Goal: Task Accomplishment & Management: Manage account settings

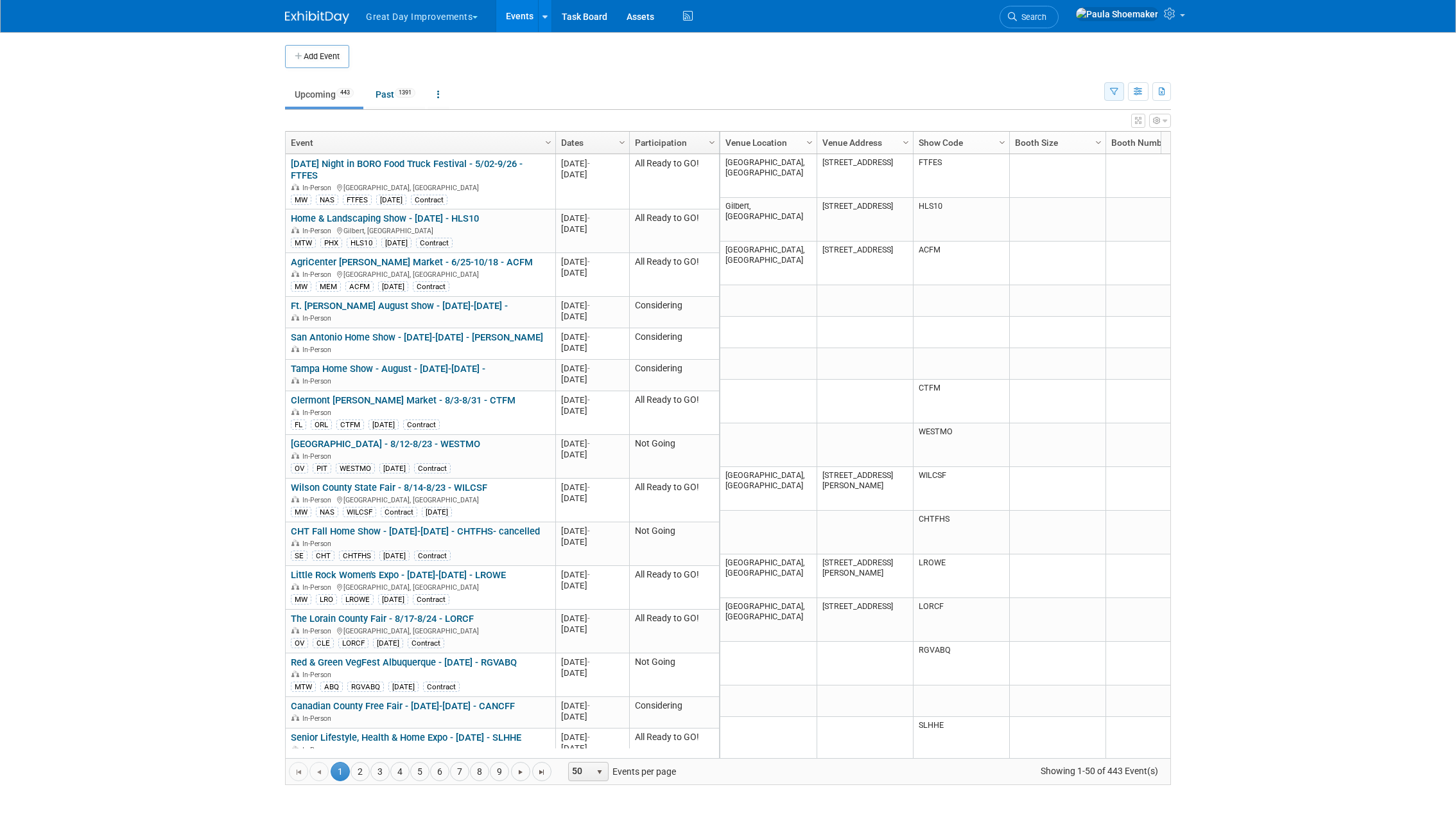
click at [1111, 91] on icon "button" at bounding box center [1113, 92] width 8 height 8
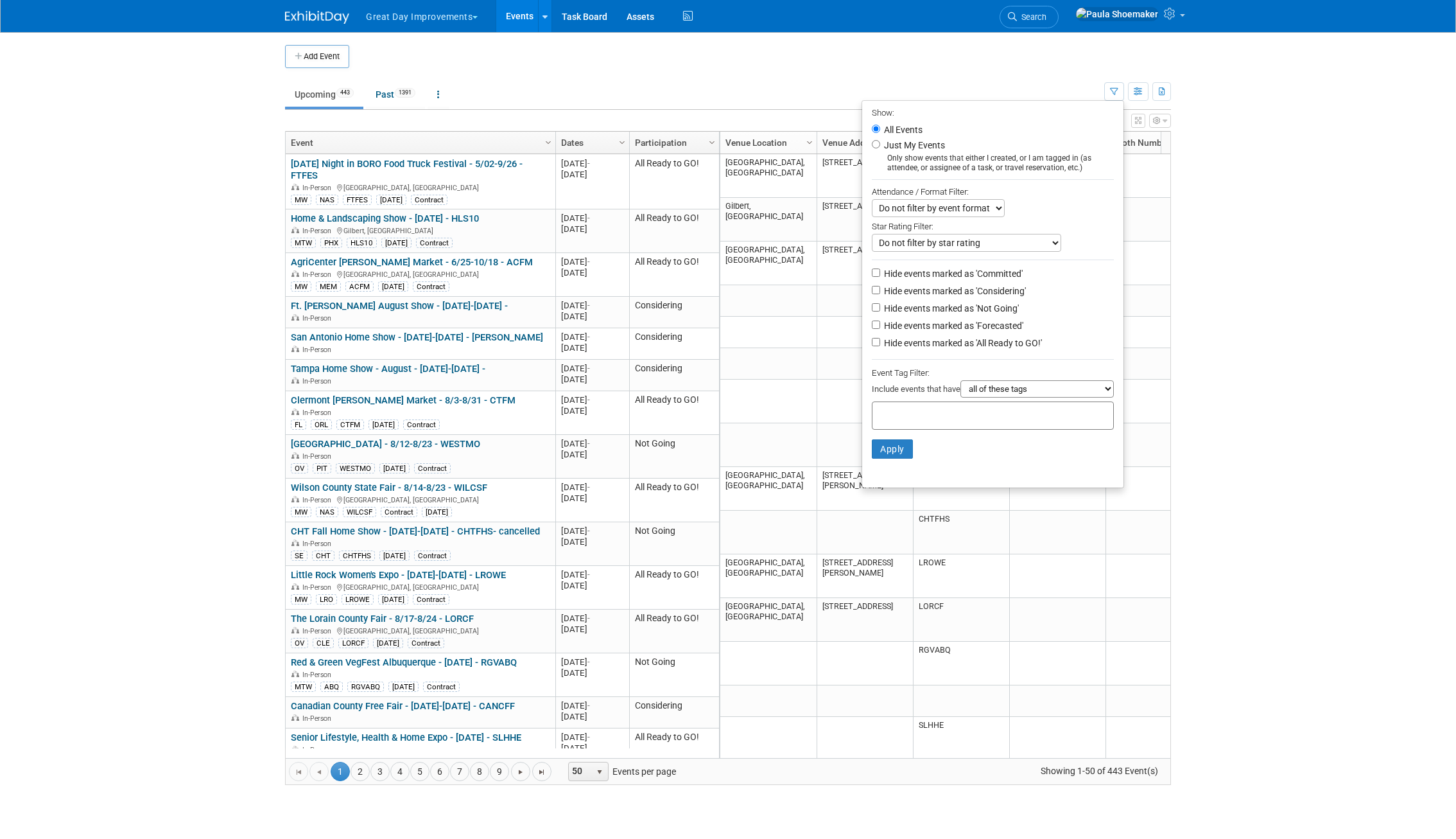
click at [960, 420] on input "text" at bounding box center [929, 413] width 103 height 13
type input "umw"
click at [927, 443] on div "UMW" at bounding box center [955, 448] width 180 height 18
type input "UMW"
click at [876, 475] on button "Apply" at bounding box center [892, 469] width 41 height 19
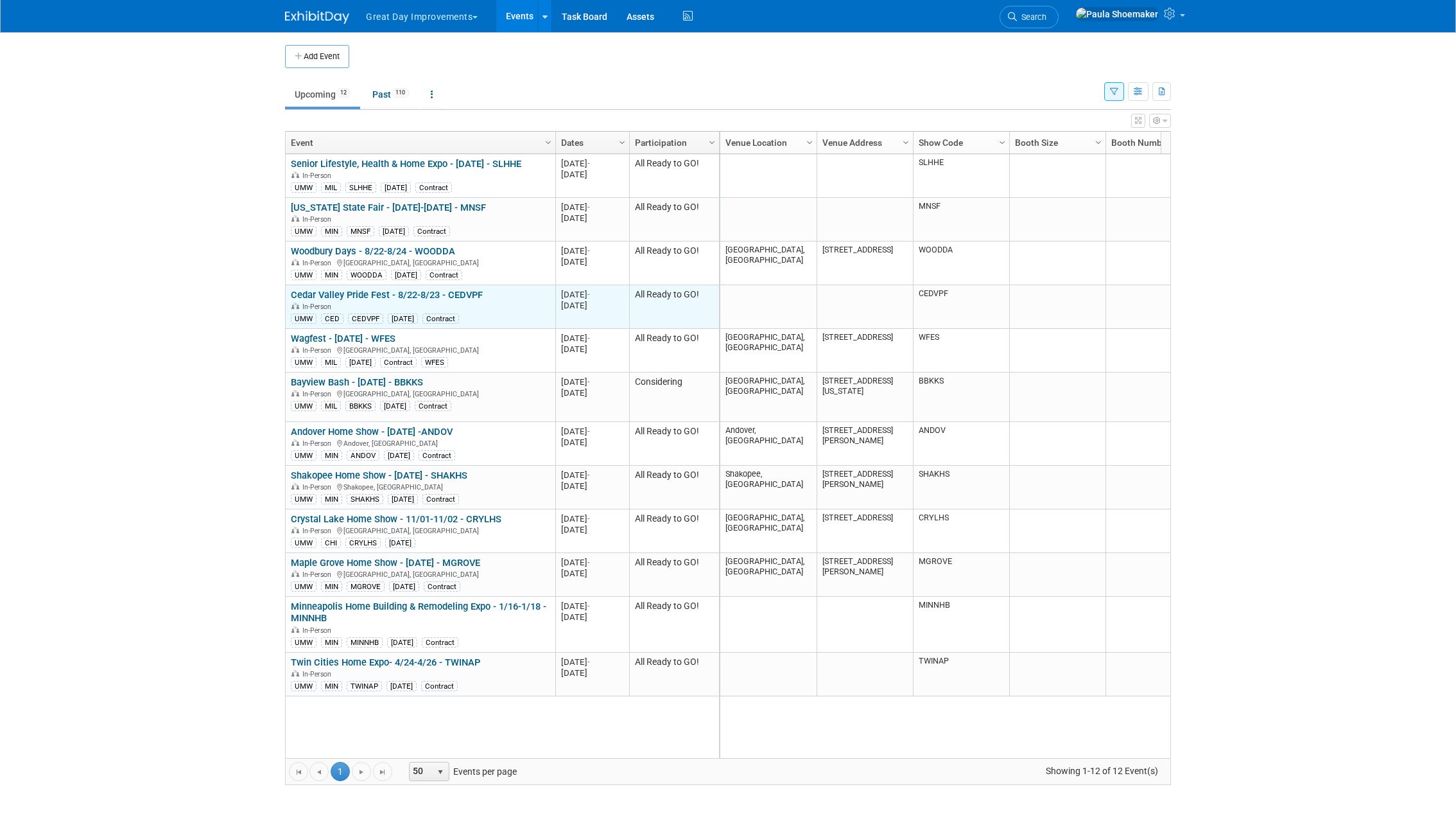
click at [512, 292] on div "Cedar Valley Pride Fest - 8/22-8/23 - CEDVPF In-Person UMW CED CEDVPF AUG25 Con…" at bounding box center [420, 307] width 259 height 35
click at [459, 292] on link "Cedar Valley Pride Fest - 8/22-8/23 - CEDVPF" at bounding box center [387, 295] width 192 height 12
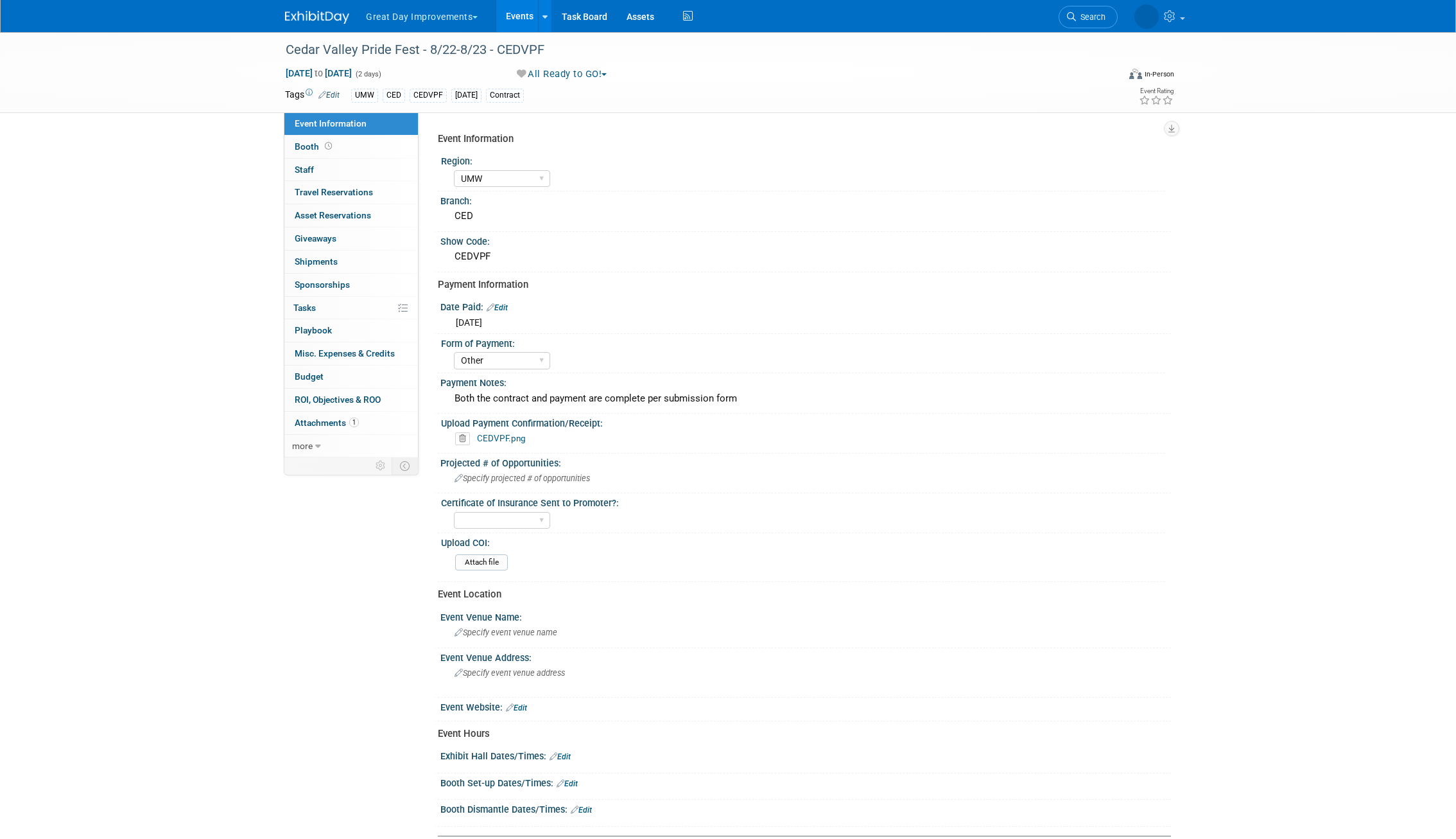
select select "UMW"
select select "Other"
click at [23, 330] on div "Cedar Valley Pride Fest - 8/22-8/23 - CEDVPF Aug 22, 2025 to Aug 23, 2025 (2 da…" at bounding box center [728, 471] width 1456 height 878
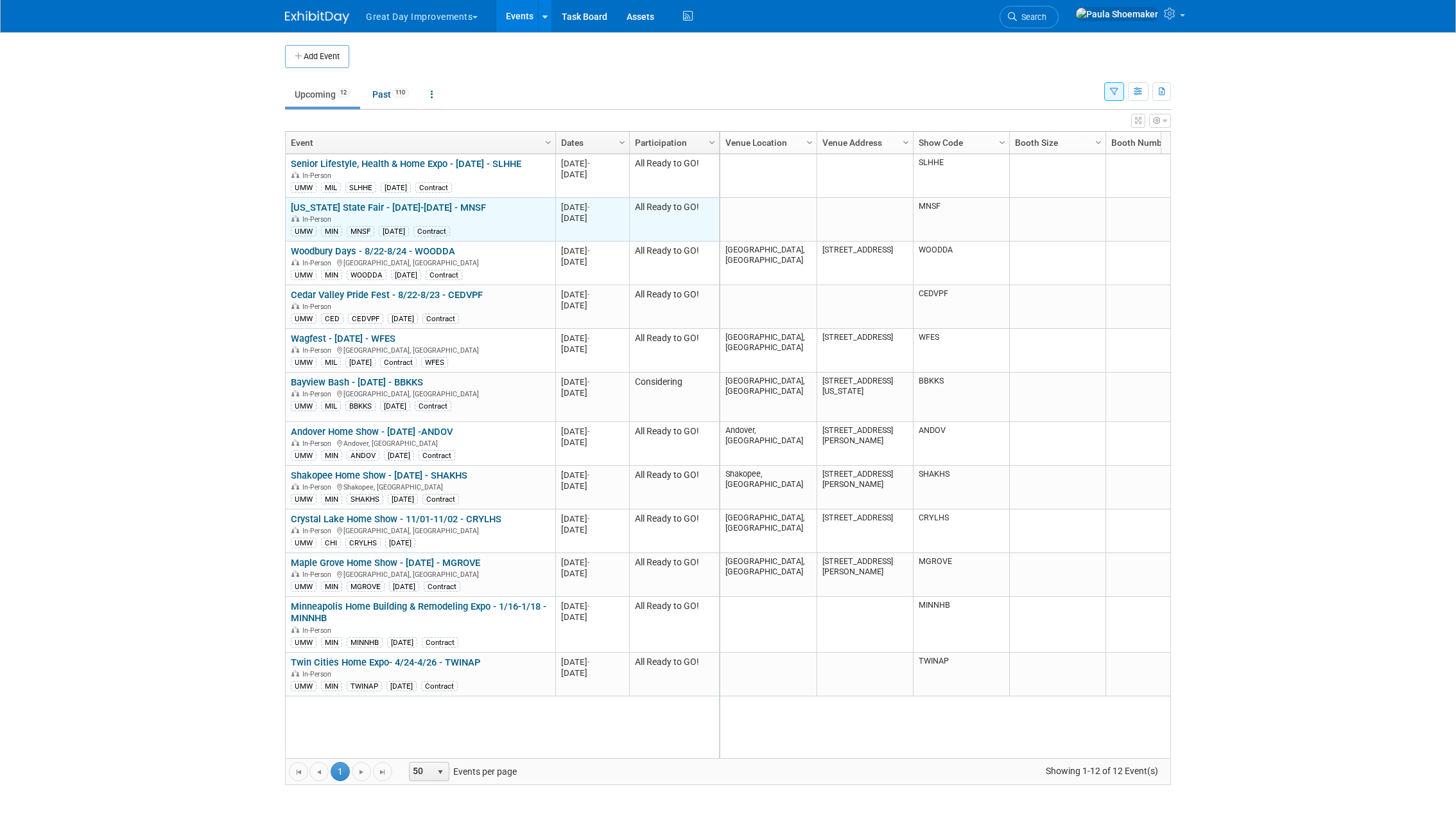
click at [370, 206] on link "[US_STATE] State Fair - [DATE]-[DATE] - MNSF" at bounding box center [389, 207] width 196 height 12
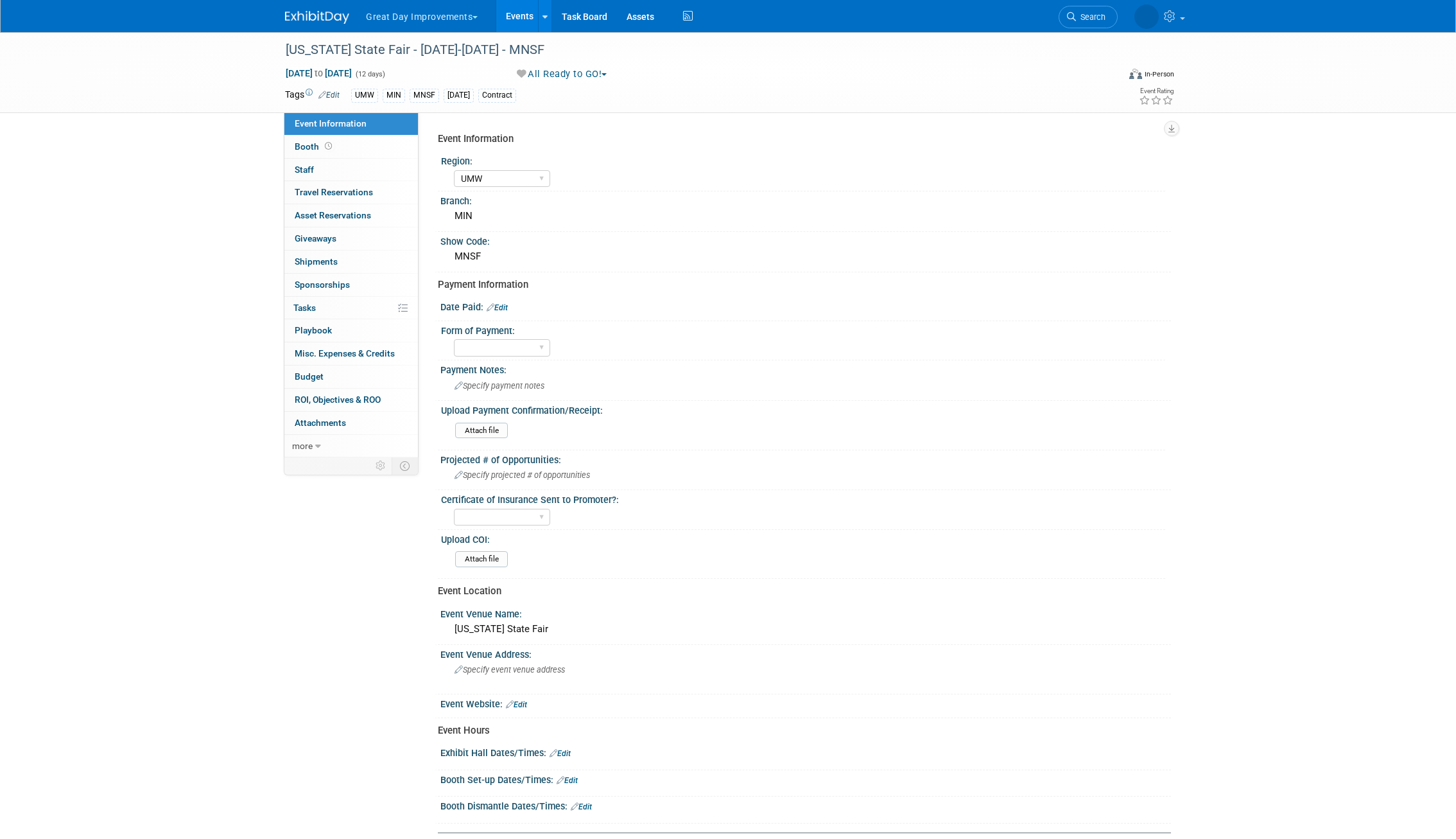
select select "UMW"
click at [607, 74] on span "button" at bounding box center [604, 74] width 5 height 2
click at [573, 126] on link "Not Going" at bounding box center [566, 131] width 107 height 18
